Goal: Task Accomplishment & Management: Manage account settings

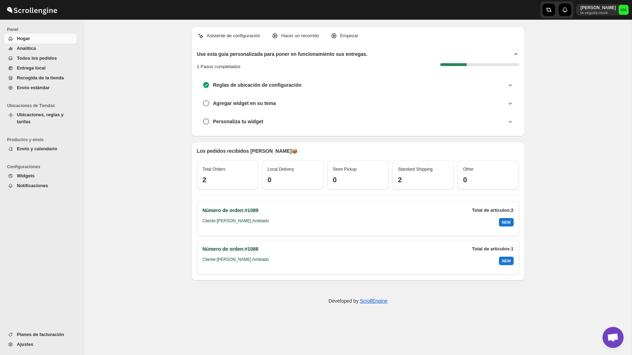
click at [16, 330] on button "Planes de facturación" at bounding box center [40, 335] width 72 height 10
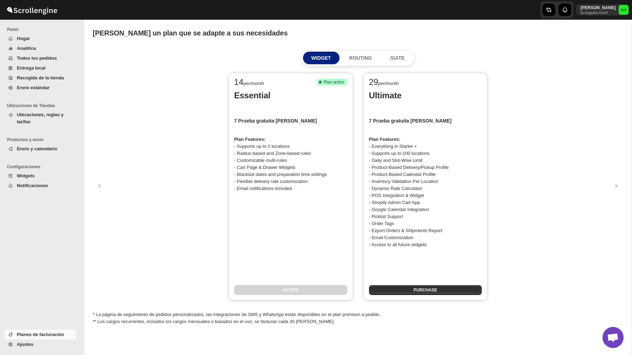
click at [41, 114] on span "Ubicaciones, reglas y tarifas" at bounding box center [40, 118] width 47 height 12
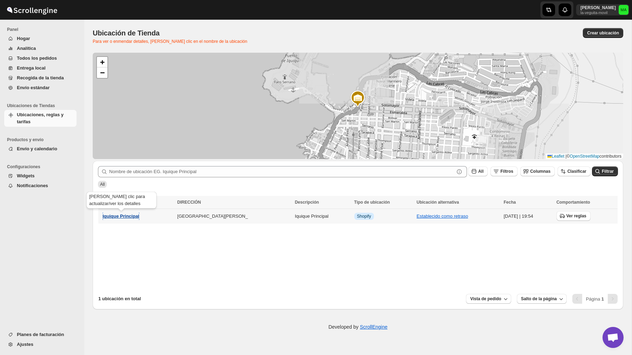
click at [119, 217] on span "Iquique Principal" at bounding box center [120, 215] width 37 height 5
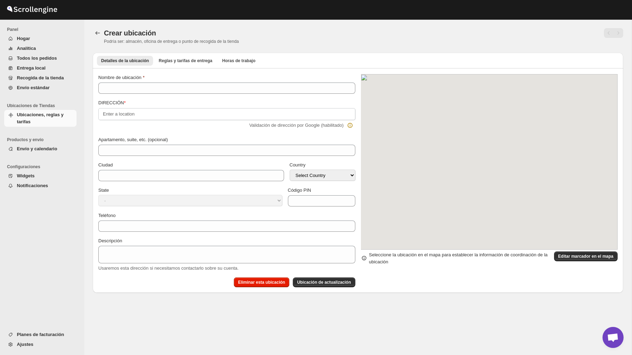
type input "Iquique Principal"
type input "."
type input "Iquique"
select select "CL"
type input "1100000"
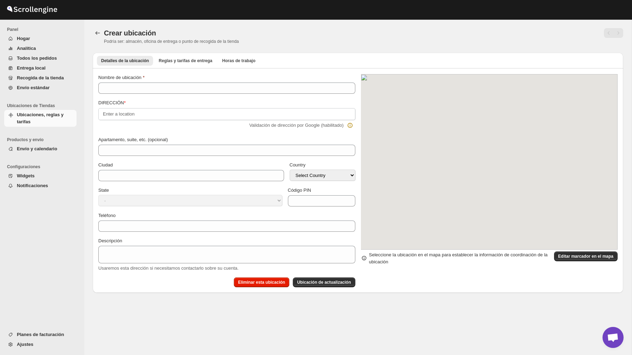
type input "56935348824"
type textarea "Iquique Principal"
select select "Tarapacá"
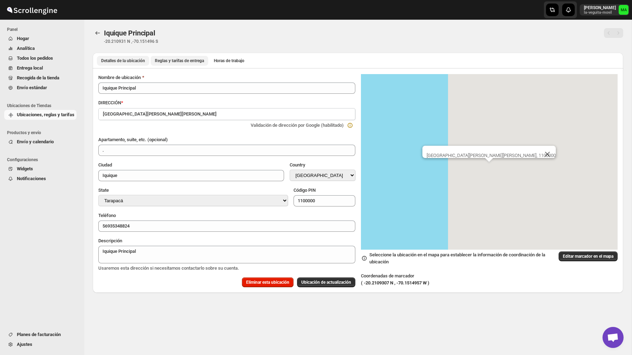
click at [190, 58] on span "Reglas y tarifas de entrega" at bounding box center [179, 61] width 49 height 6
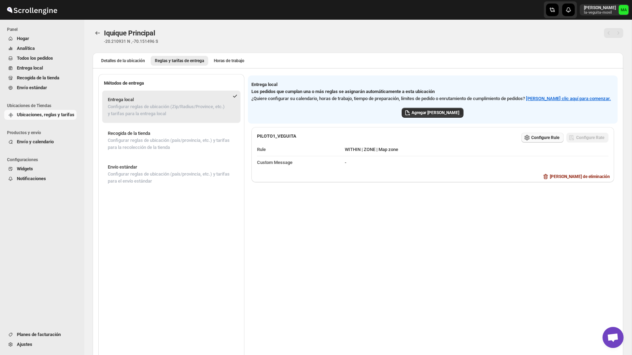
click at [541, 140] on span "Configure Rule" at bounding box center [545, 138] width 28 height 6
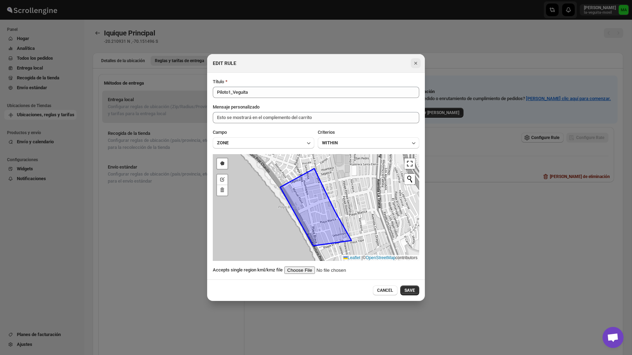
click at [418, 62] on icon "Close" at bounding box center [415, 63] width 7 height 7
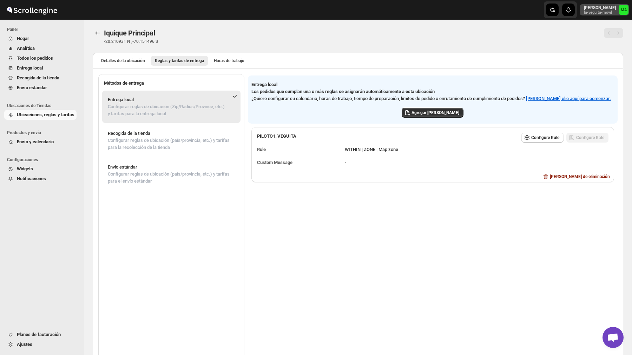
click at [597, 8] on p "Marcelo Ambiado" at bounding box center [600, 8] width 32 height 6
click at [594, 75] on span "Cierre de sesión" at bounding box center [608, 76] width 33 height 5
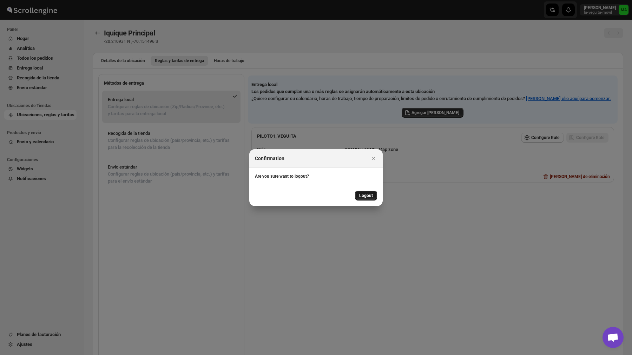
click at [370, 194] on span "Logout" at bounding box center [366, 196] width 14 height 6
